Goal: Task Accomplishment & Management: Use online tool/utility

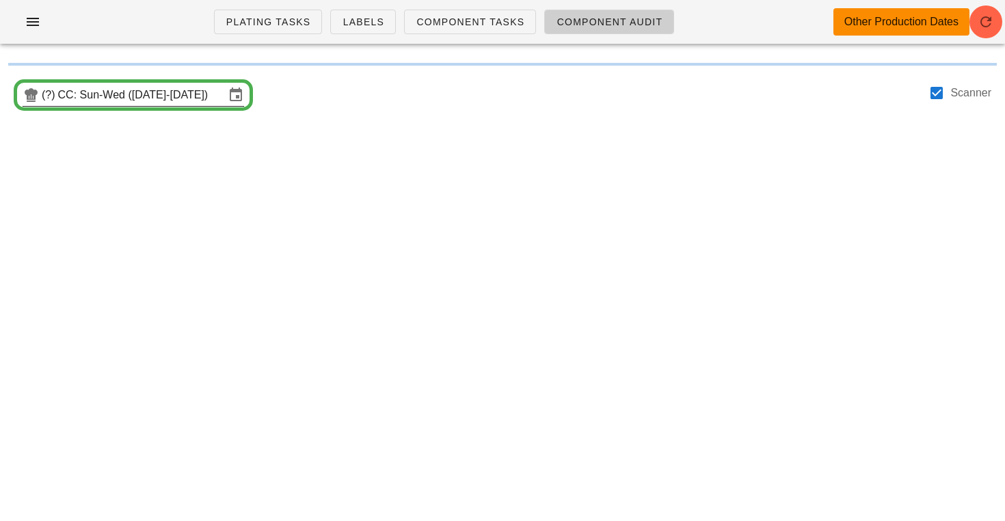
click at [176, 90] on input "CC: Sun-Wed (Aug 31-Sep 3)" at bounding box center [141, 95] width 167 height 22
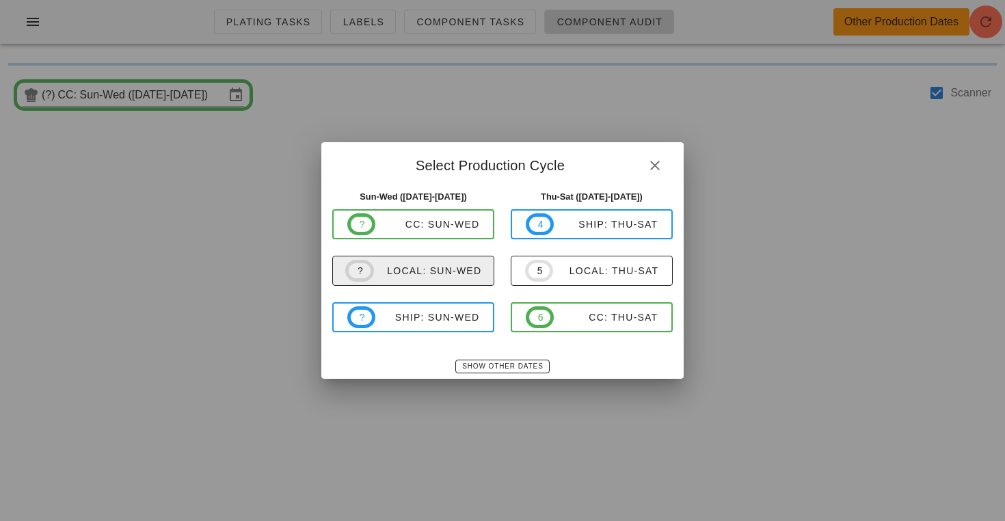
click at [460, 263] on span "? local: Sun-Wed" at bounding box center [413, 271] width 137 height 22
type input "local: Sun-Wed (Aug 31-Sep 3)"
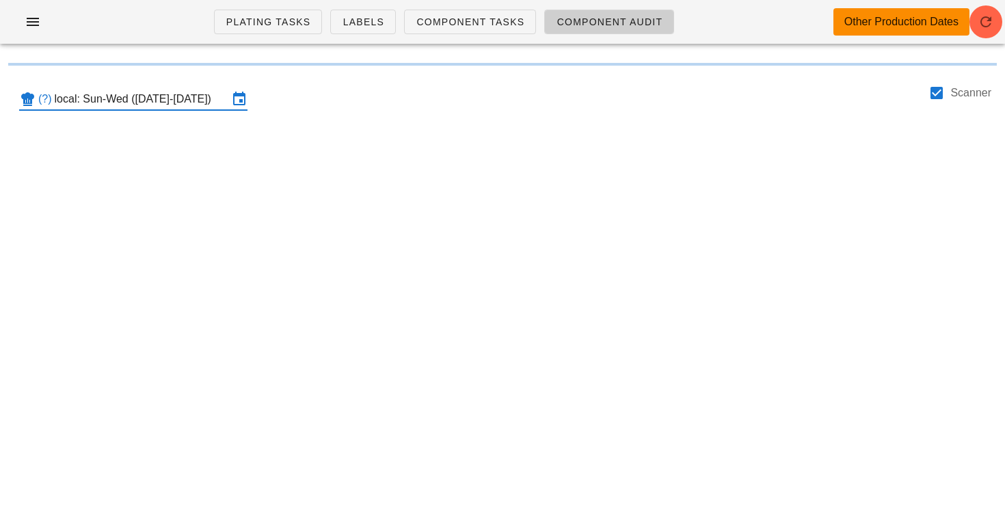
click at [111, 103] on input "local: Sun-Wed (Aug 31-Sep 3)" at bounding box center [142, 99] width 174 height 22
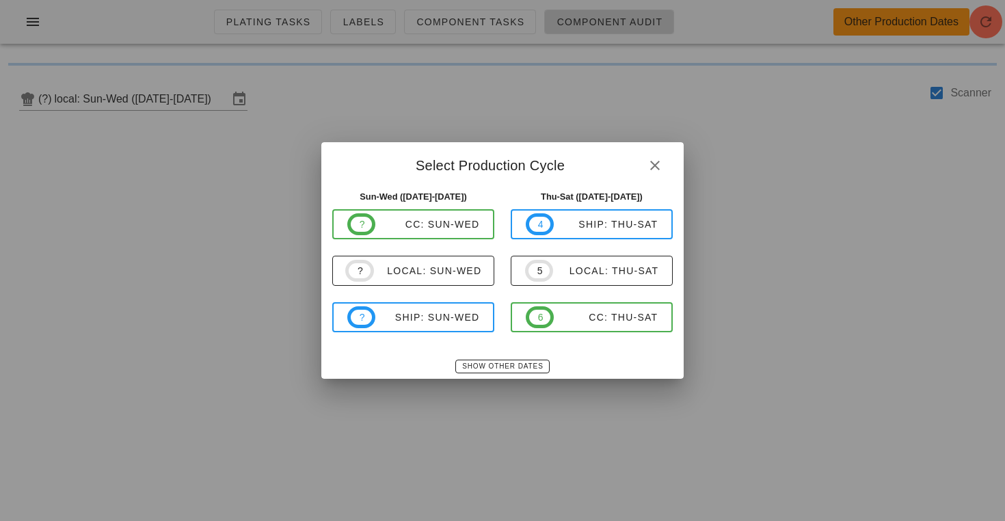
click at [615, 46] on div at bounding box center [502, 260] width 1005 height 521
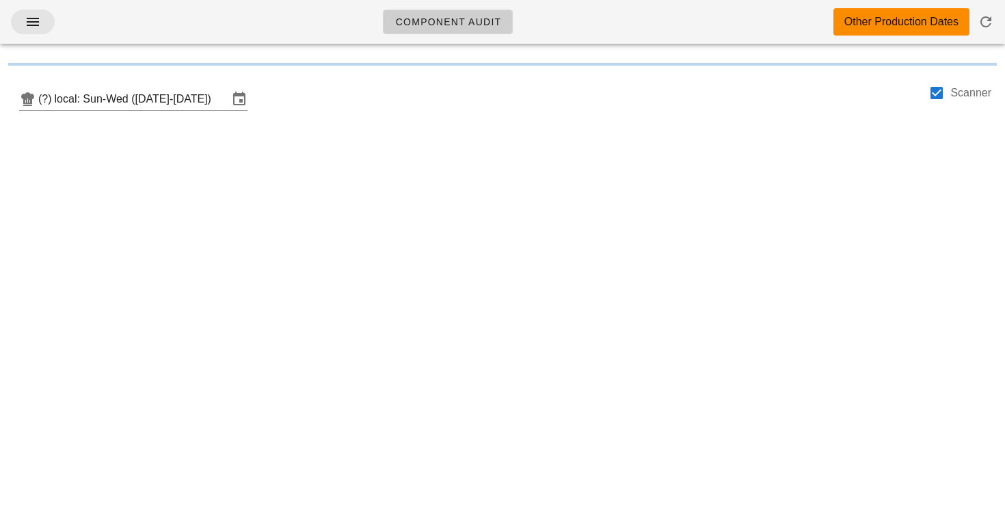
click at [37, 12] on button "button" at bounding box center [33, 22] width 44 height 25
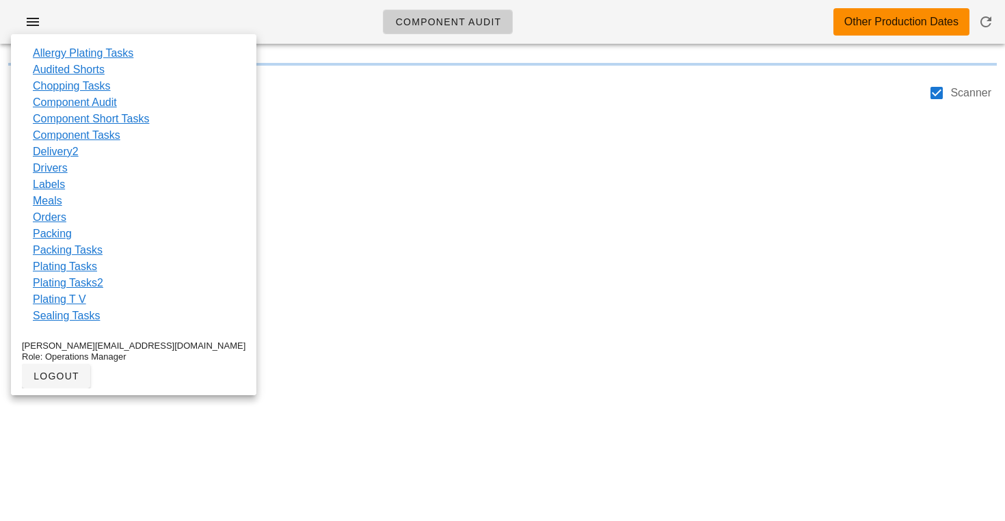
click at [314, 171] on div "Component Audit Other Production Dates (?) local: Sun-Wed (Aug 31-Sep 3) Scanne…" at bounding box center [502, 260] width 1005 height 521
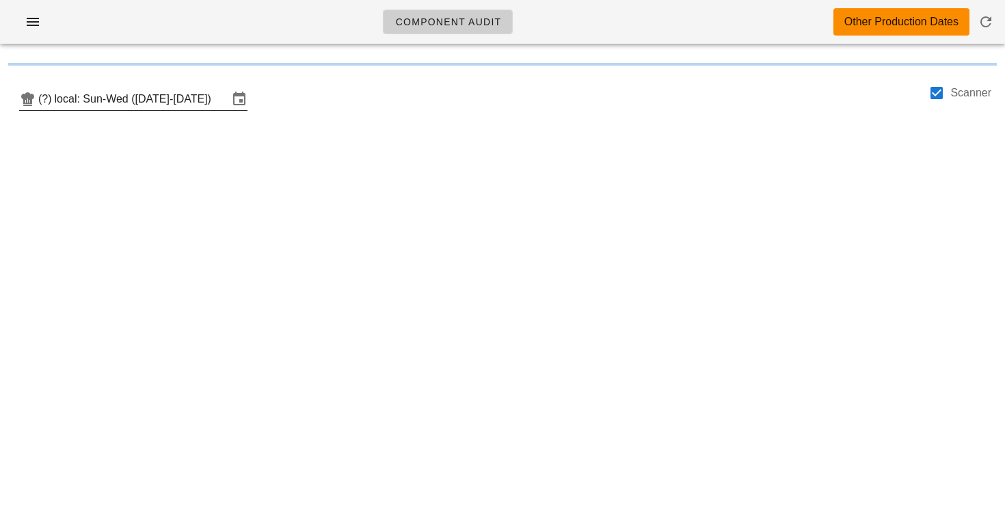
click at [197, 108] on input "local: Sun-Wed (Aug 31-Sep 3)" at bounding box center [142, 99] width 174 height 22
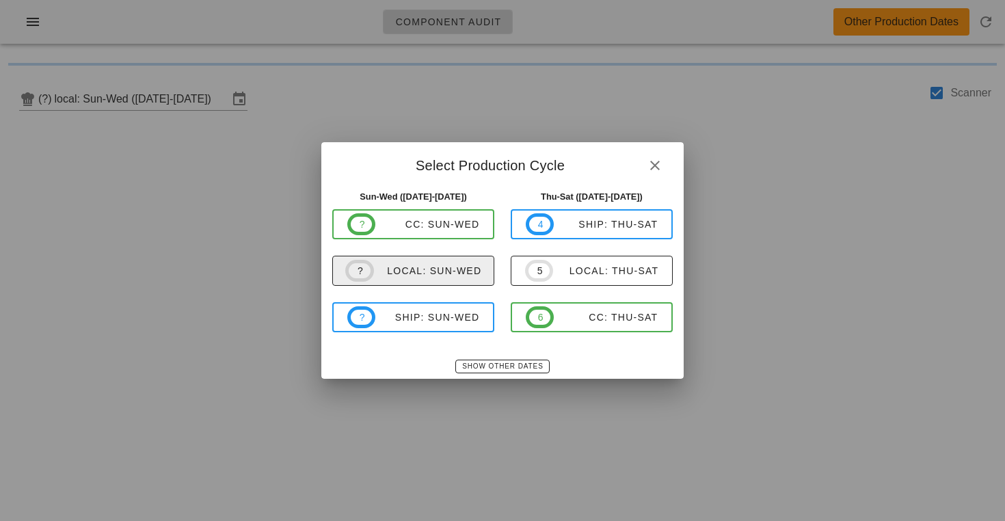
click at [381, 265] on div "local: Sun-Wed" at bounding box center [428, 270] width 108 height 11
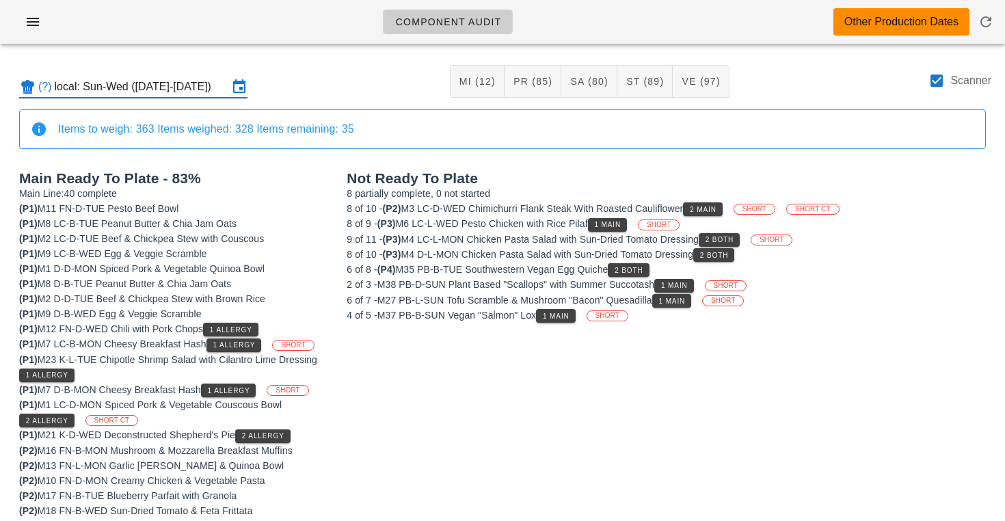
scroll to position [8, 0]
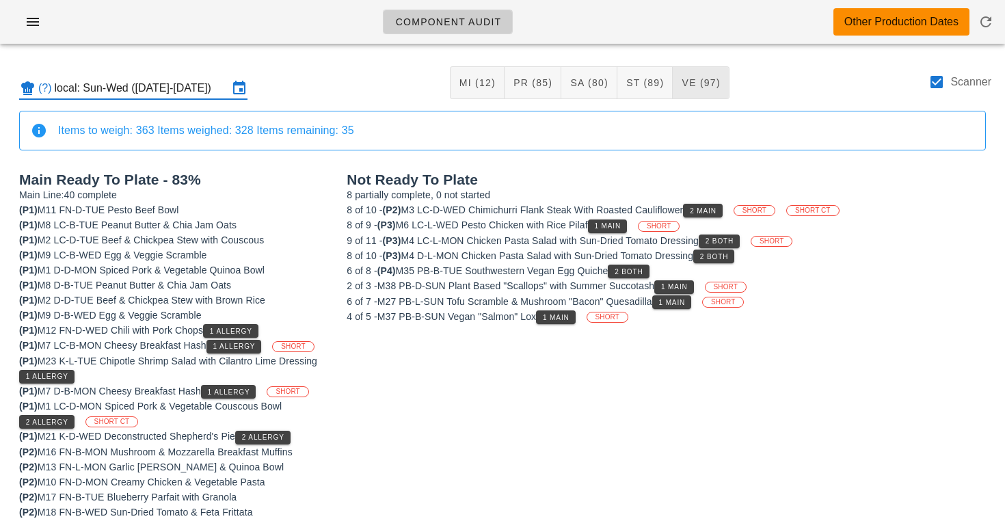
click at [694, 79] on span "VE (97)" at bounding box center [700, 82] width 39 height 11
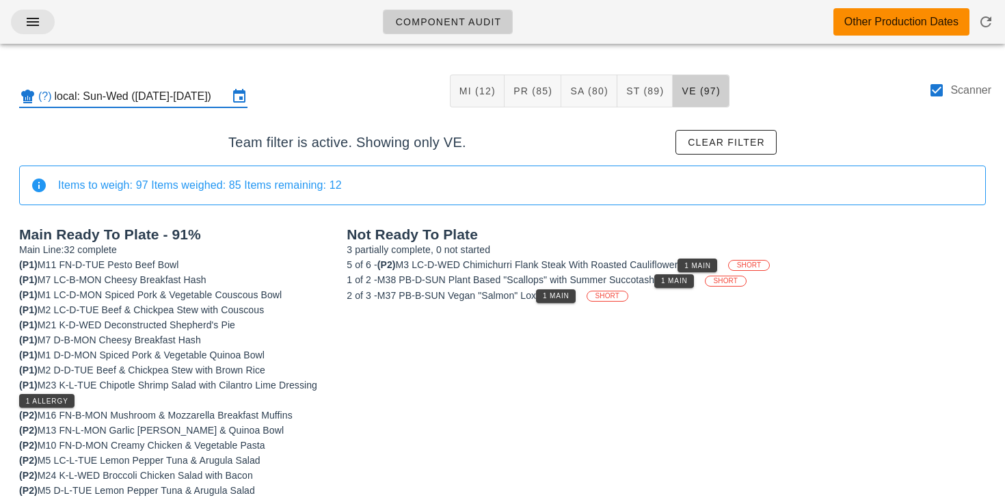
click at [33, 29] on icon "button" at bounding box center [33, 22] width 16 height 16
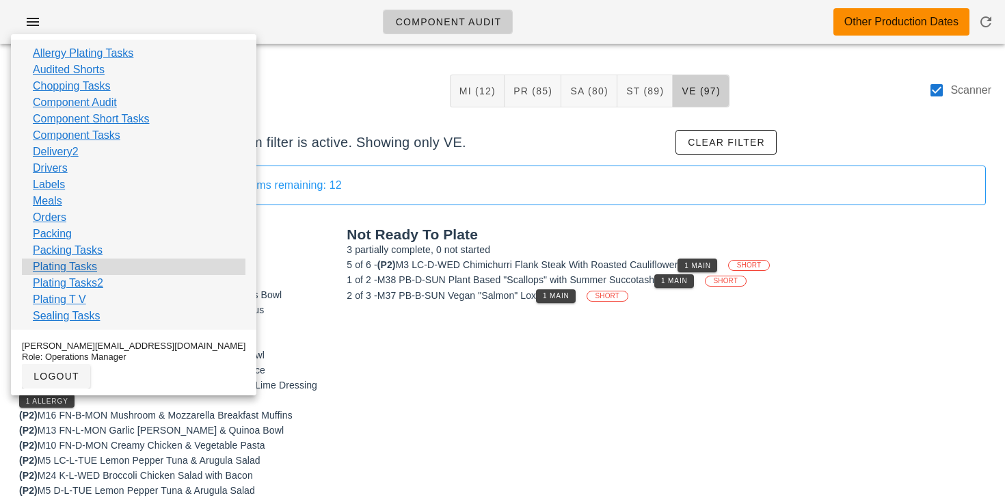
click at [72, 266] on link "Plating Tasks" at bounding box center [65, 266] width 64 height 16
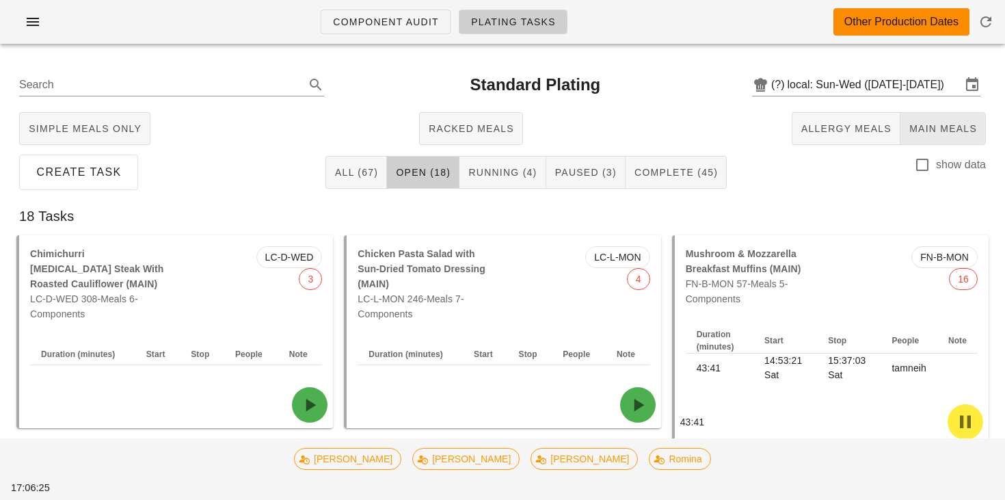
click at [936, 128] on span "Main Meals" at bounding box center [942, 128] width 68 height 11
click at [686, 167] on span "Complete (29)" at bounding box center [672, 172] width 84 height 11
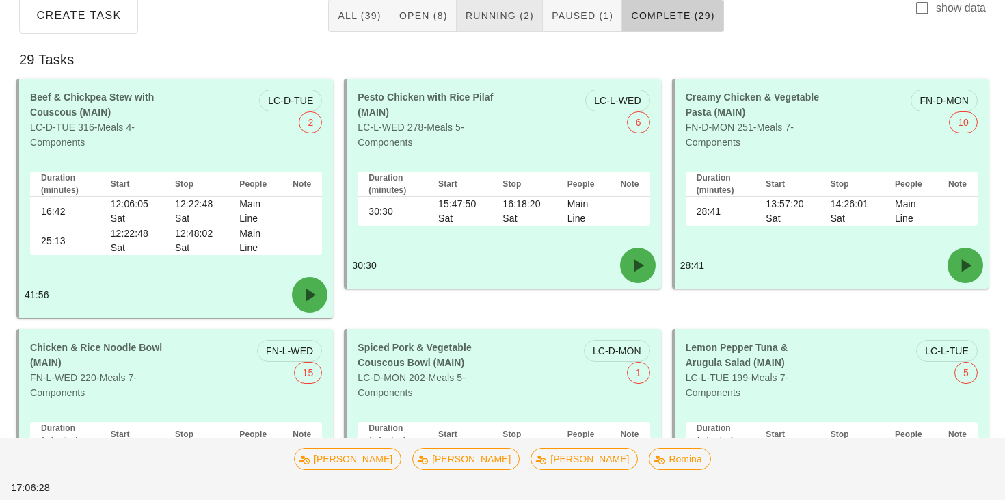
click at [523, 17] on span "Running (2)" at bounding box center [499, 15] width 69 height 11
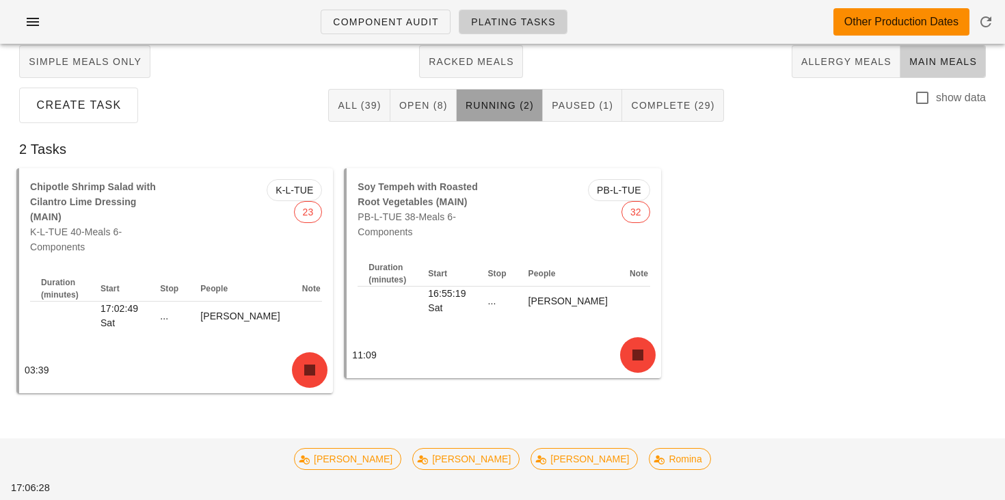
scroll to position [67, 0]
click at [592, 111] on span "Paused (1)" at bounding box center [582, 105] width 62 height 11
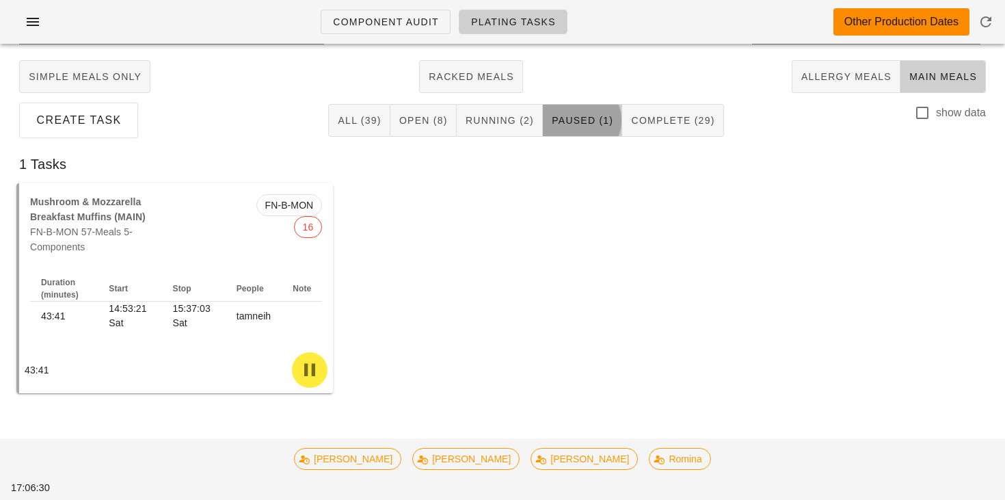
scroll to position [52, 0]
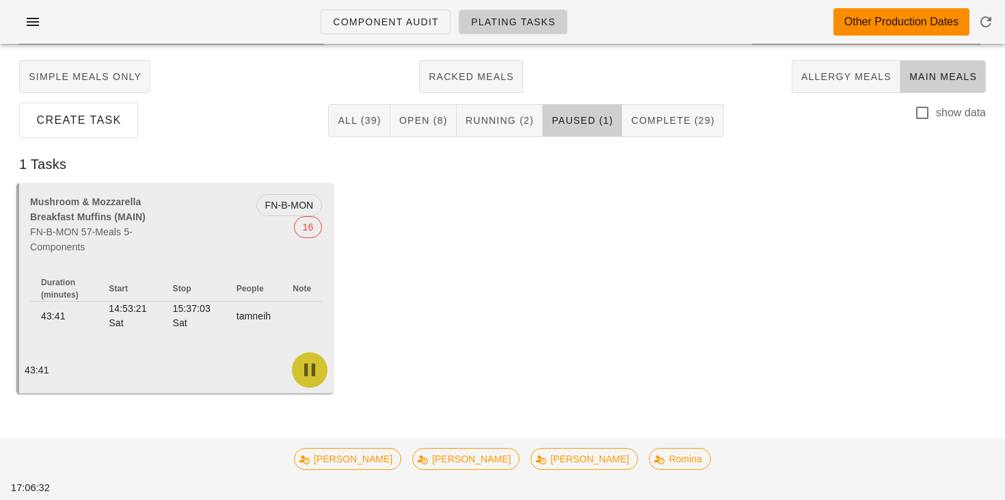
click at [311, 374] on icon "button" at bounding box center [310, 370] width 22 height 22
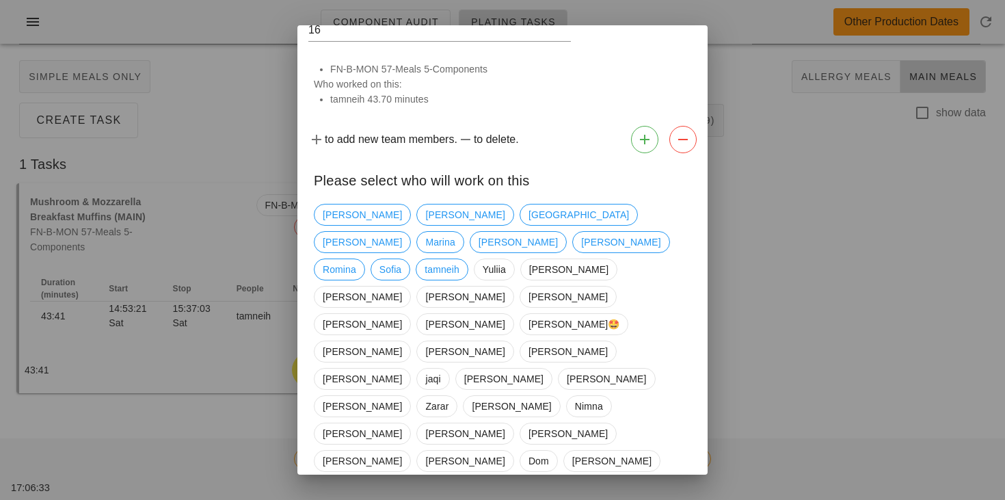
scroll to position [59, 0]
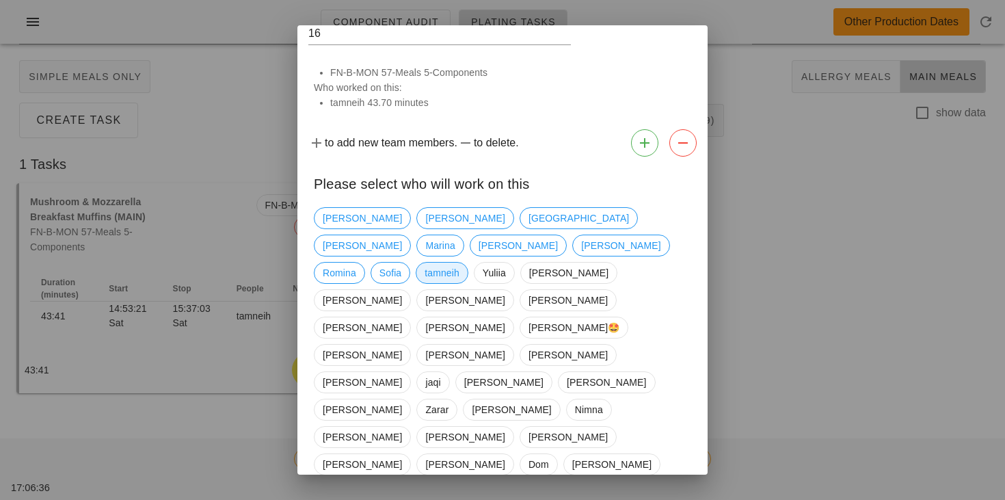
click at [431, 262] on span "tamneih" at bounding box center [441, 272] width 35 height 21
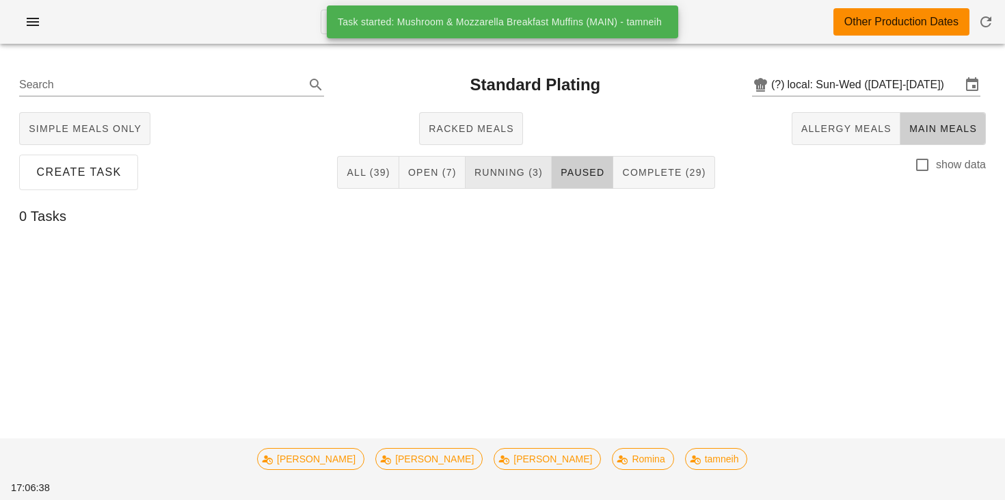
click at [513, 170] on span "Running (3)" at bounding box center [508, 172] width 69 height 11
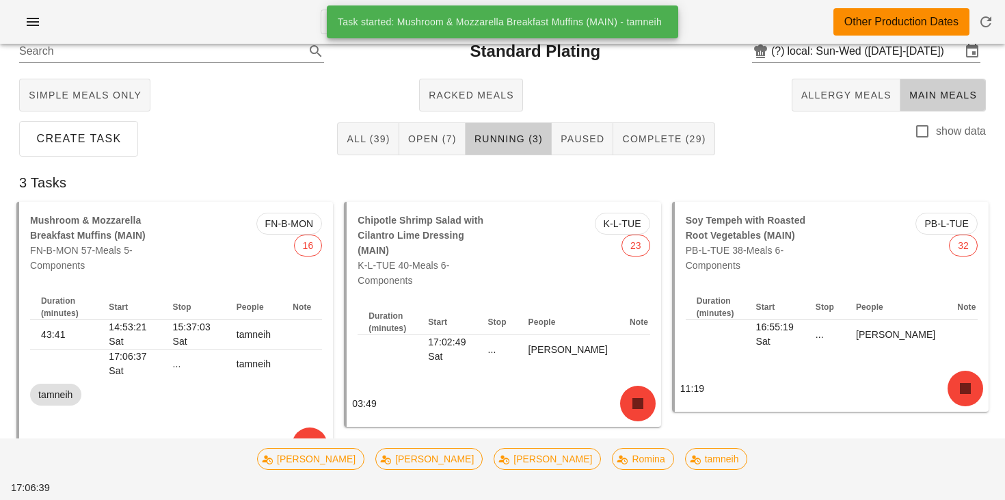
scroll to position [40, 0]
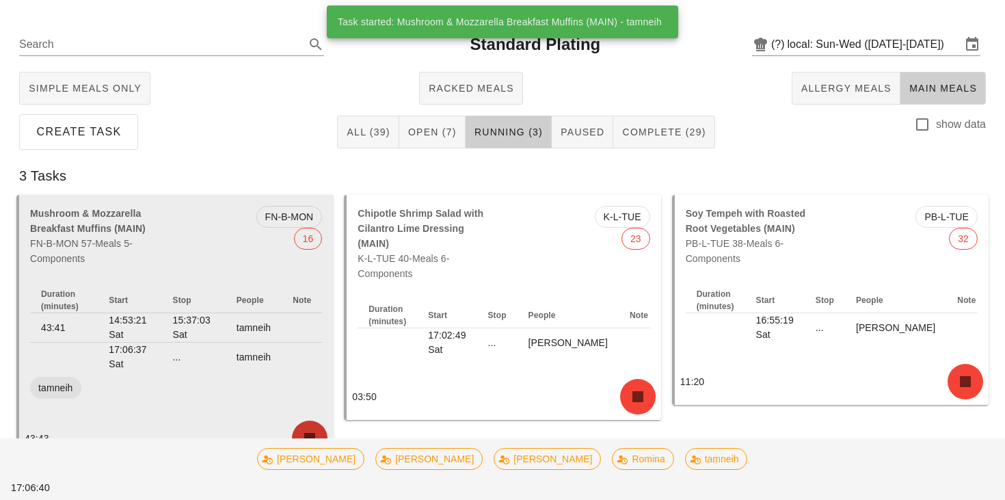
click at [308, 430] on icon "button" at bounding box center [310, 438] width 22 height 22
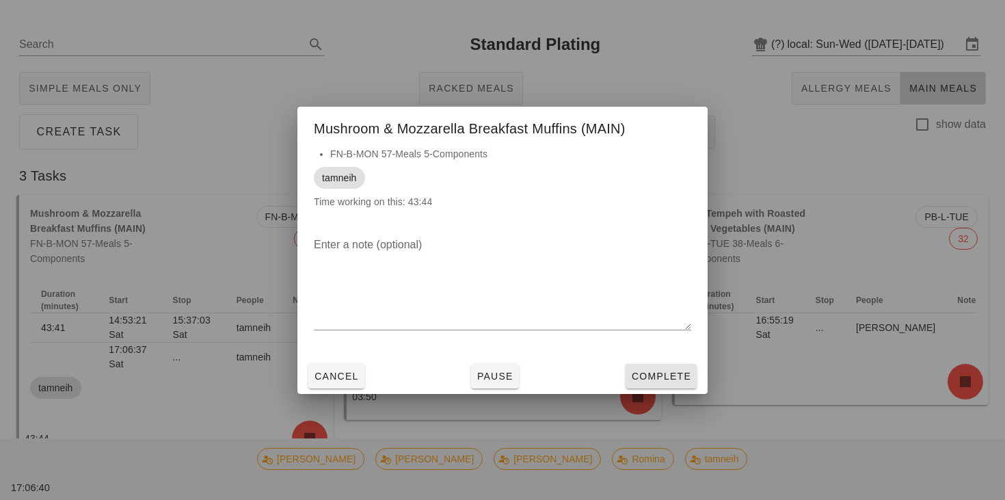
click at [661, 377] on span "Complete" at bounding box center [661, 375] width 60 height 11
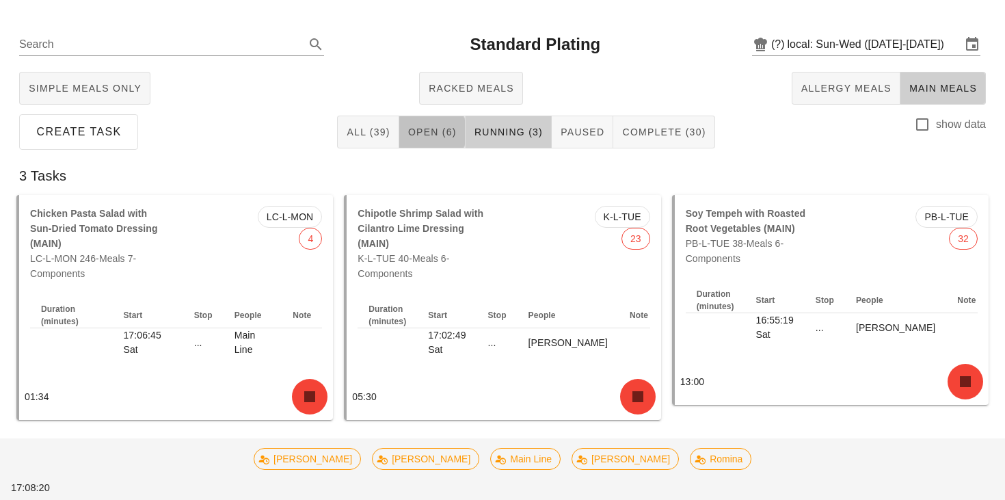
click at [449, 137] on span "Open (6)" at bounding box center [431, 131] width 49 height 11
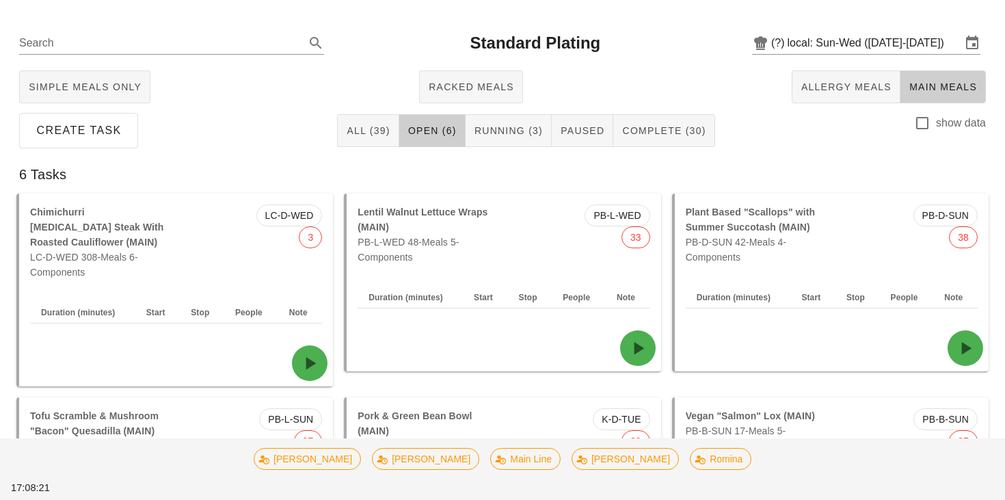
scroll to position [65, 0]
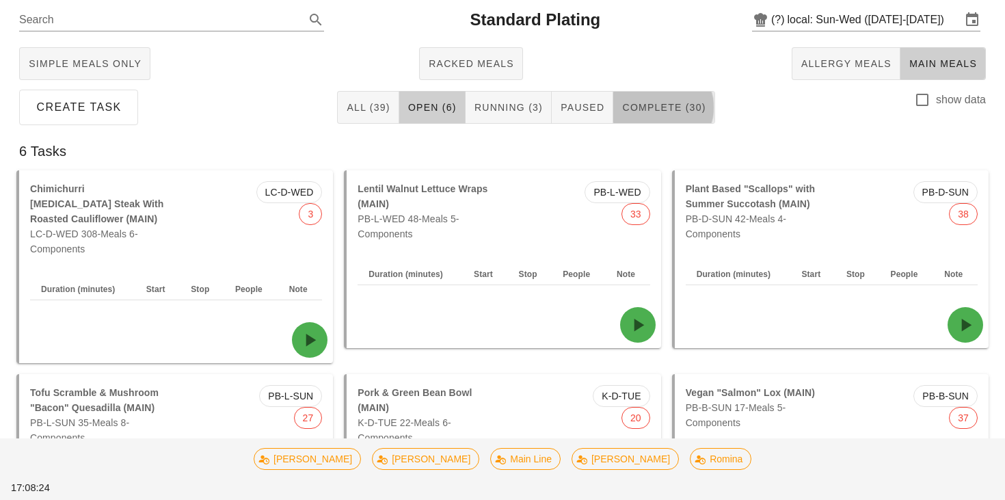
click at [675, 114] on button "Complete (30)" at bounding box center [663, 107] width 101 height 33
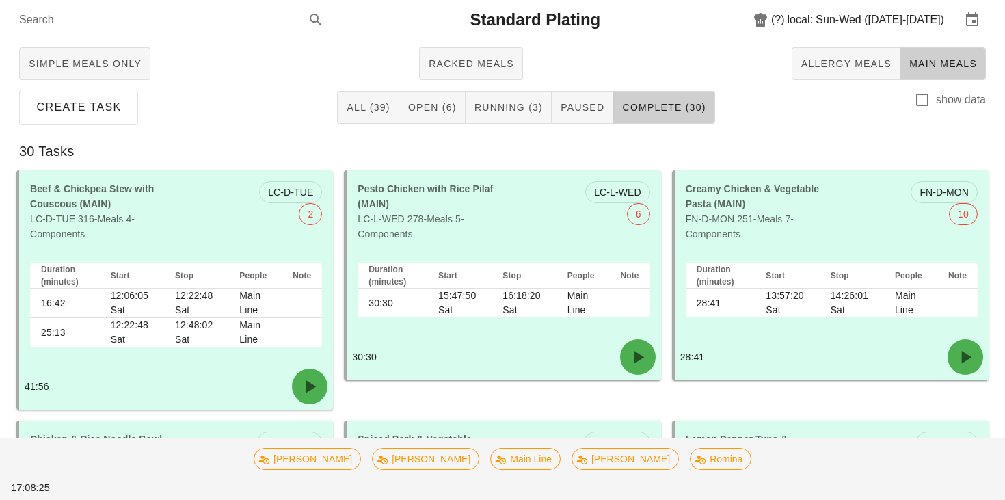
scroll to position [77, 0]
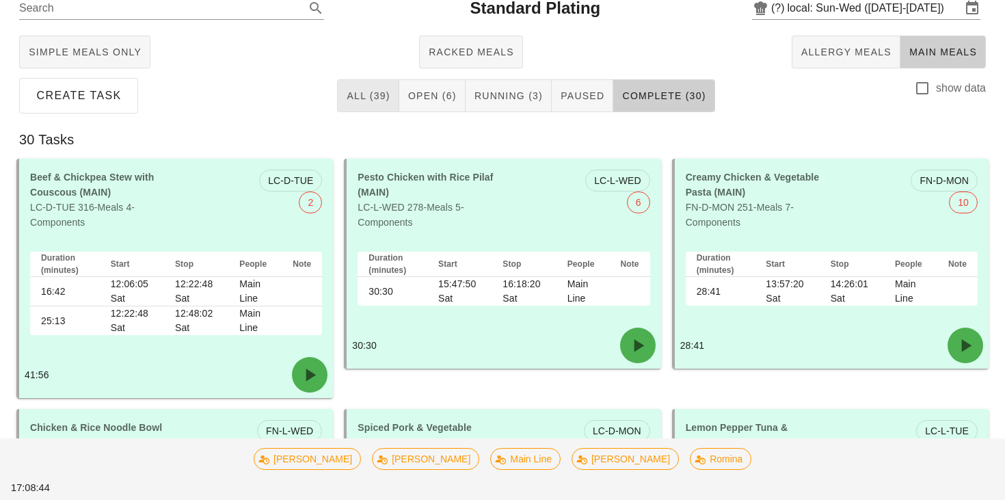
click at [370, 96] on span "All (39)" at bounding box center [368, 95] width 44 height 11
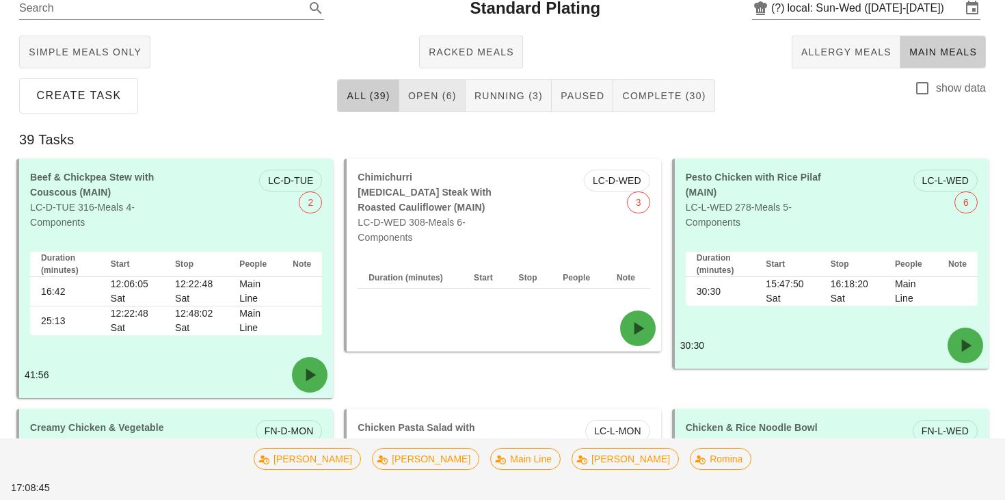
click at [439, 96] on span "Open (6)" at bounding box center [431, 95] width 49 height 11
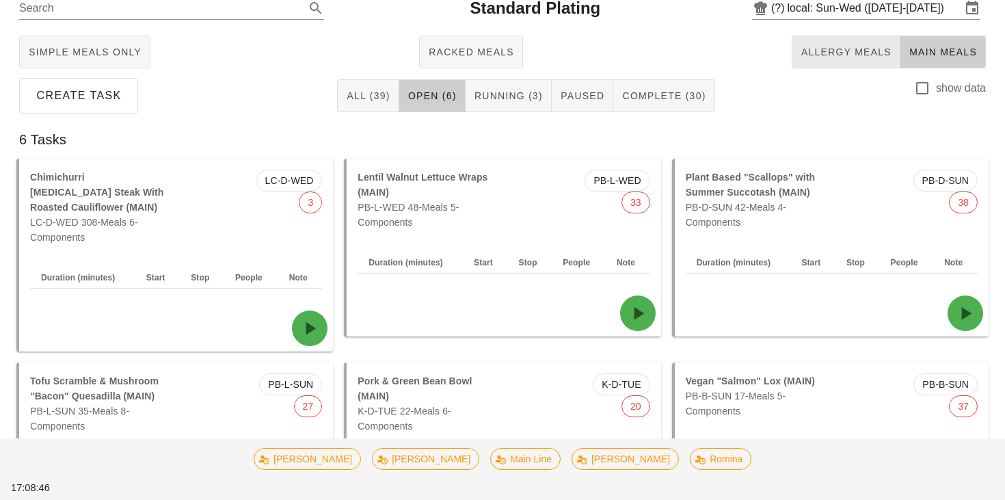
click at [822, 38] on button "Allergy Meals" at bounding box center [845, 52] width 109 height 33
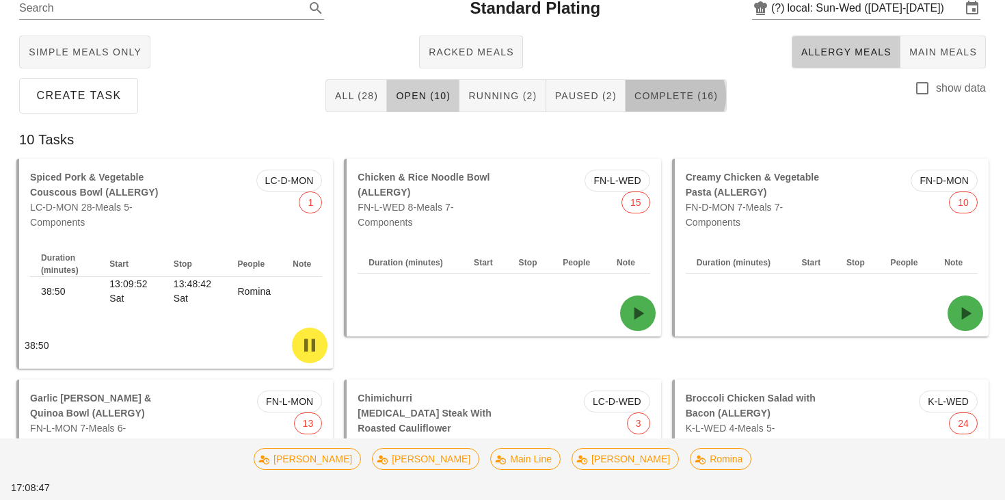
click at [678, 97] on span "Complete (16)" at bounding box center [675, 95] width 84 height 11
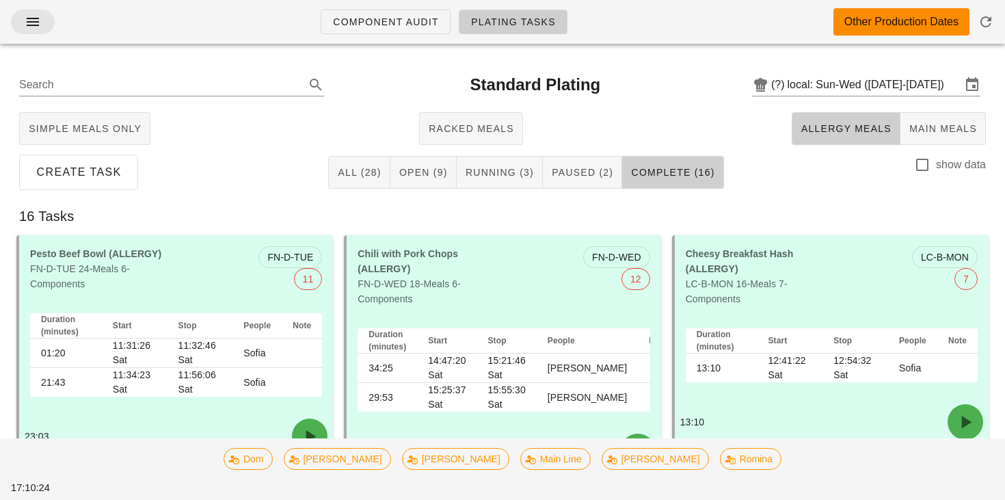
click at [23, 14] on span "button" at bounding box center [33, 22] width 22 height 16
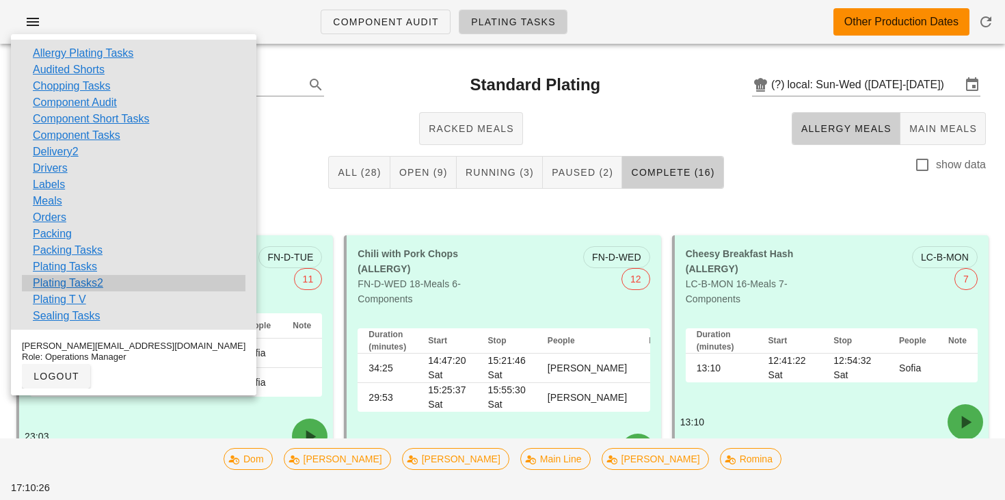
click at [82, 279] on link "Plating Tasks2" at bounding box center [68, 283] width 70 height 16
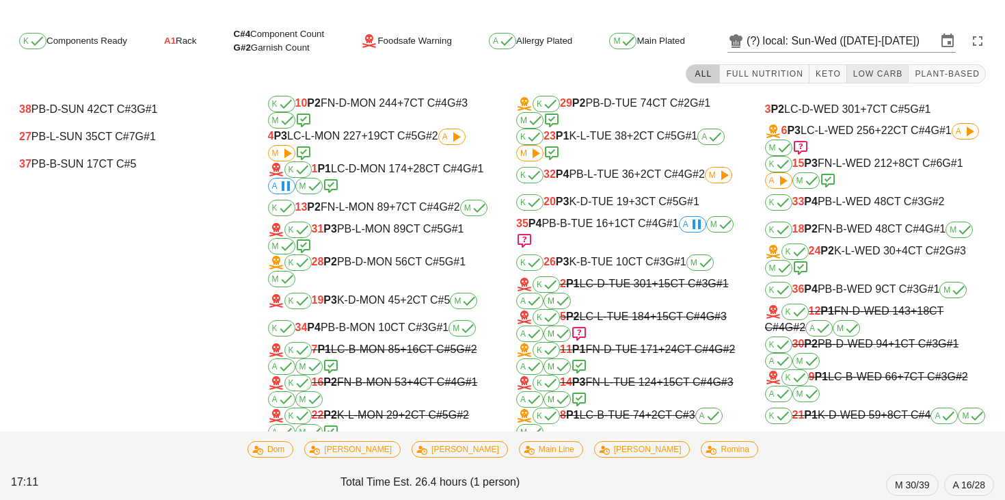
click at [891, 72] on span "Low Carb" at bounding box center [877, 74] width 51 height 10
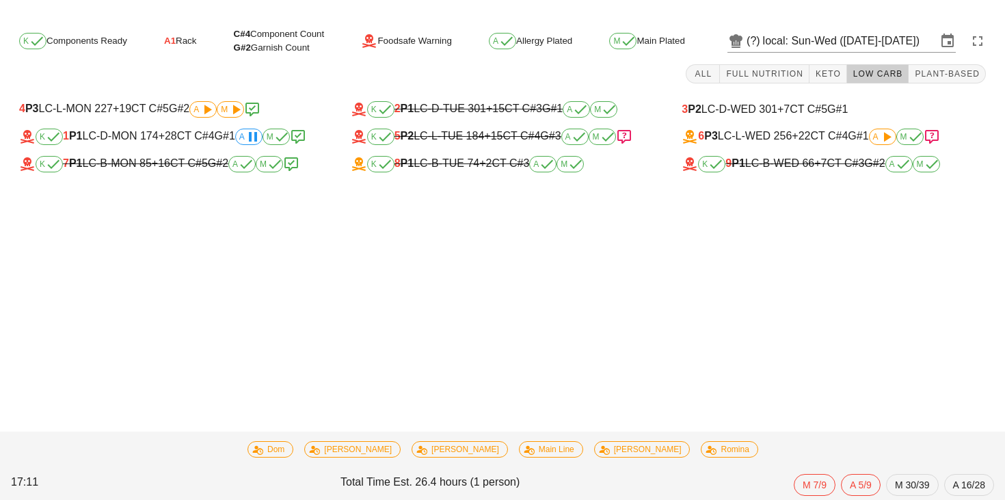
click at [179, 103] on span "G#2" at bounding box center [179, 109] width 21 height 12
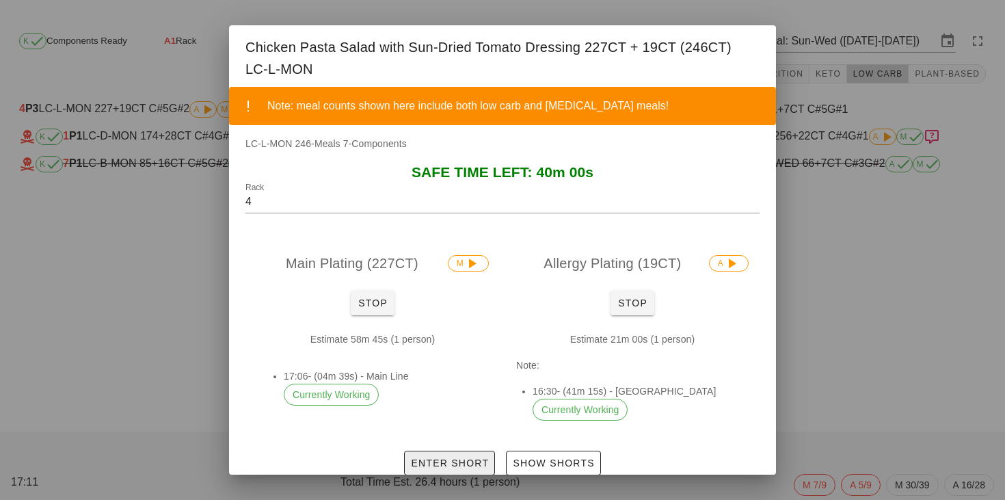
click at [469, 457] on span "Enter Short" at bounding box center [449, 462] width 79 height 11
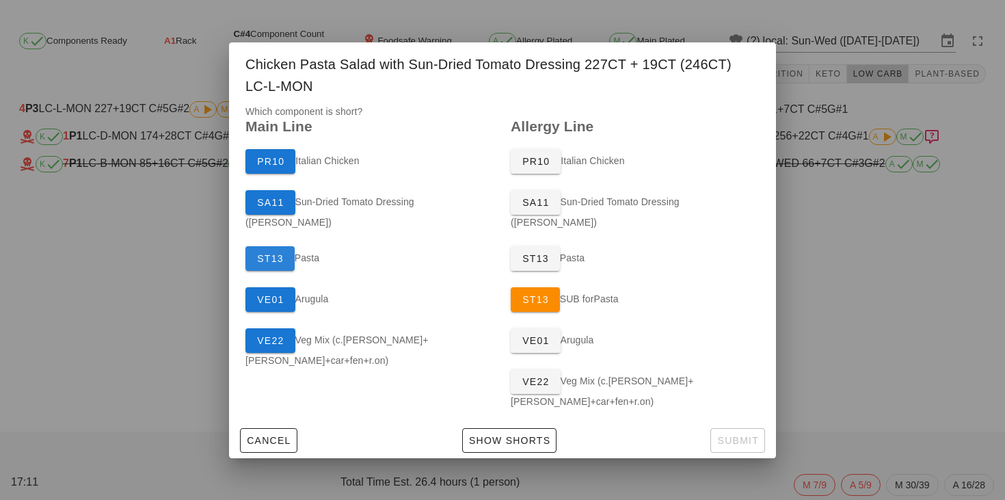
click at [274, 256] on span "ST13" at bounding box center [269, 258] width 27 height 11
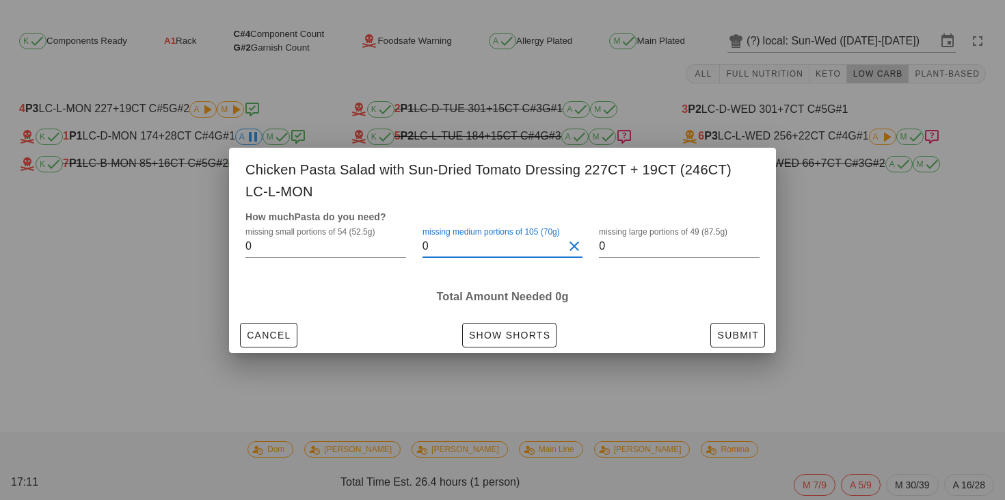
click at [441, 237] on input "0" at bounding box center [492, 246] width 141 height 22
drag, startPoint x: 308, startPoint y: 249, endPoint x: 230, endPoint y: 241, distance: 78.3
click at [230, 241] on div "How much Pasta do you need? missing small portions of 54 (52.5g) 0 missing medi…" at bounding box center [502, 263] width 547 height 108
drag, startPoint x: 433, startPoint y: 241, endPoint x: 401, endPoint y: 241, distance: 31.4
click at [401, 241] on div "missing small portions of 54 (52.5g) 0 missing medium portions of 105 (70g) 0 m…" at bounding box center [502, 248] width 530 height 64
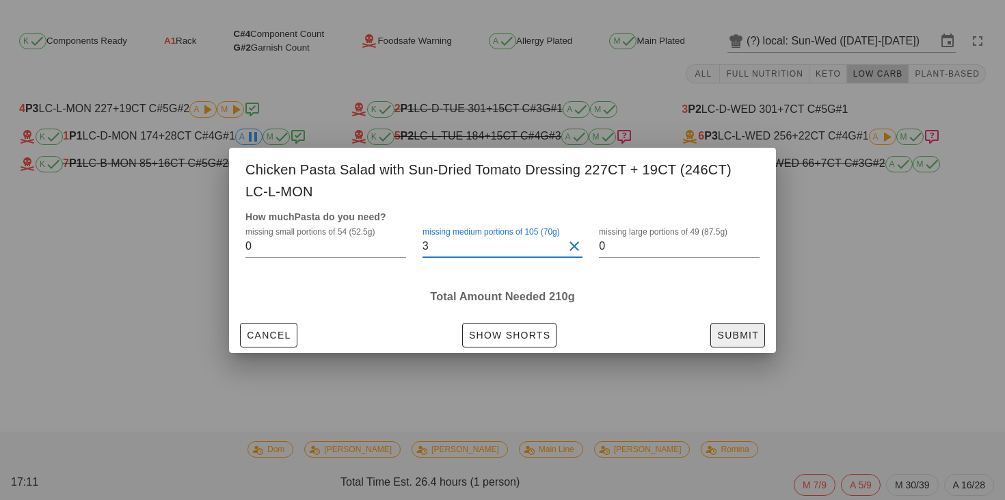
type input "3"
click at [728, 341] on button "Submit" at bounding box center [737, 335] width 55 height 25
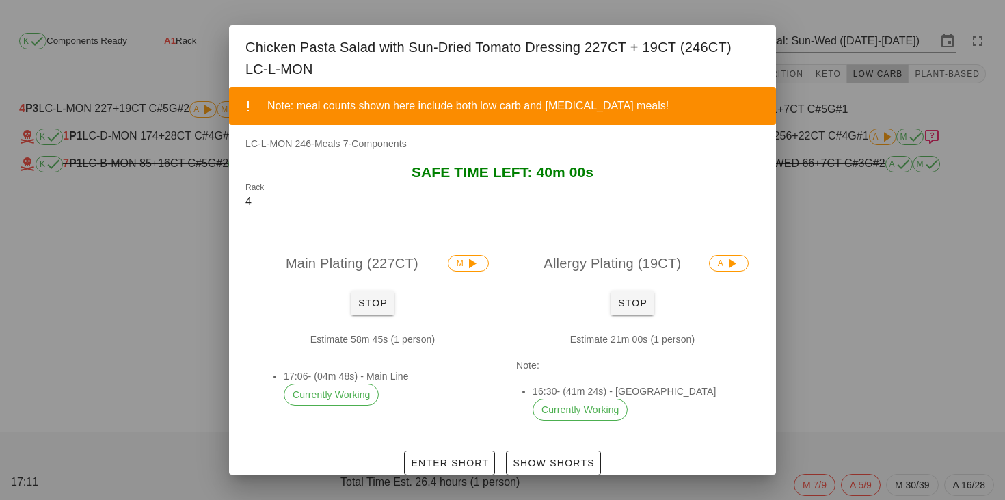
click at [792, 266] on div at bounding box center [502, 250] width 1005 height 500
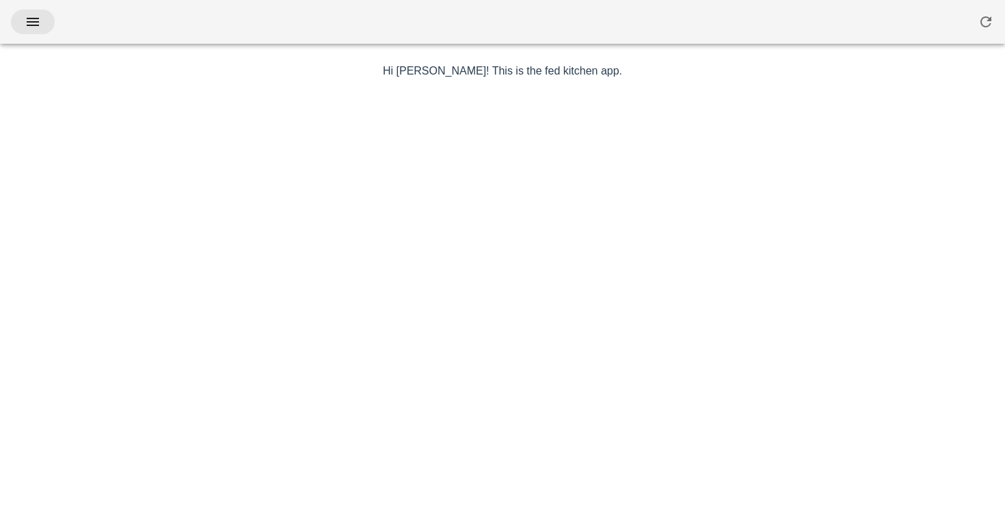
click at [29, 27] on icon "button" at bounding box center [33, 22] width 16 height 16
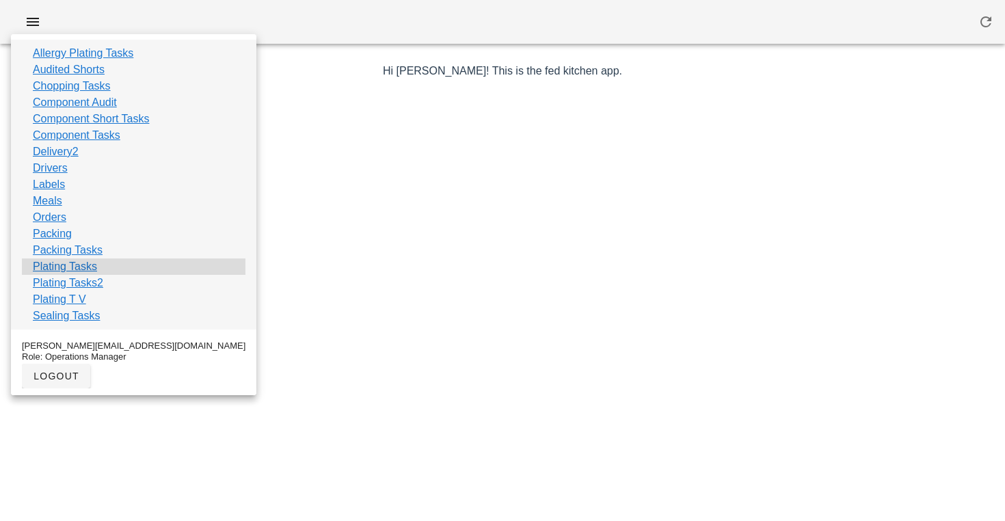
click at [70, 267] on link "Plating Tasks" at bounding box center [65, 266] width 64 height 16
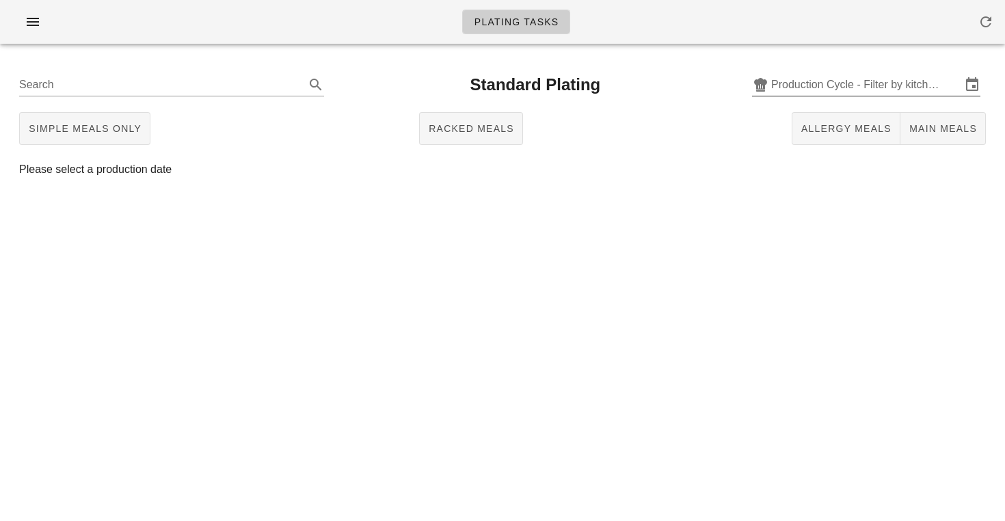
click at [812, 88] on input "Production Cycle - Filter by kitchen production schedules" at bounding box center [866, 85] width 190 height 22
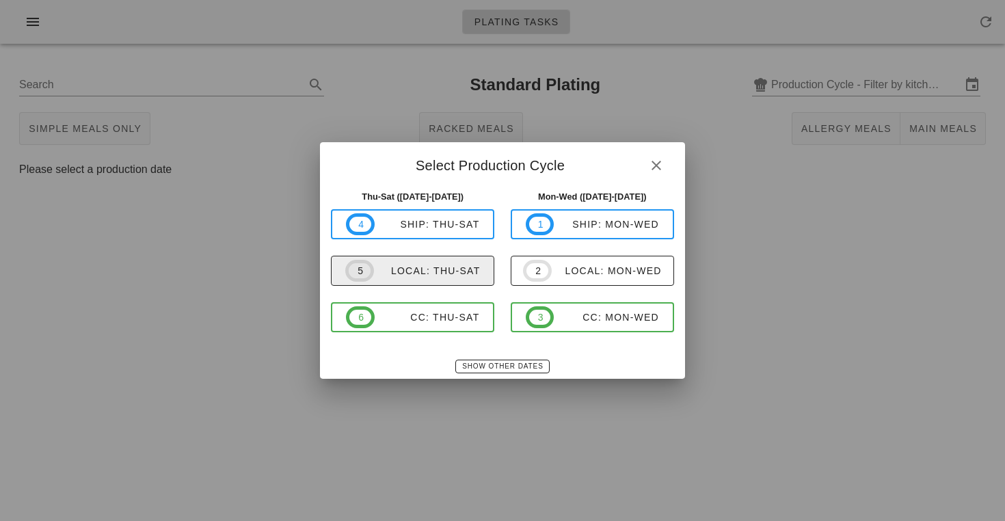
click at [367, 264] on span "5" at bounding box center [359, 271] width 29 height 22
type input "local: Thu-Sat ([DATE]-[DATE])"
